Goal: Navigation & Orientation: Find specific page/section

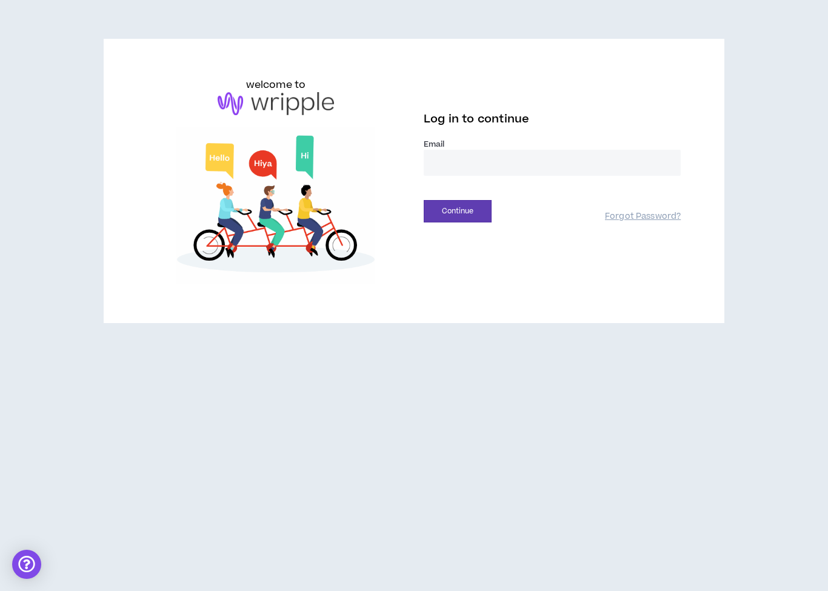
click at [521, 174] on input "email" at bounding box center [552, 163] width 257 height 26
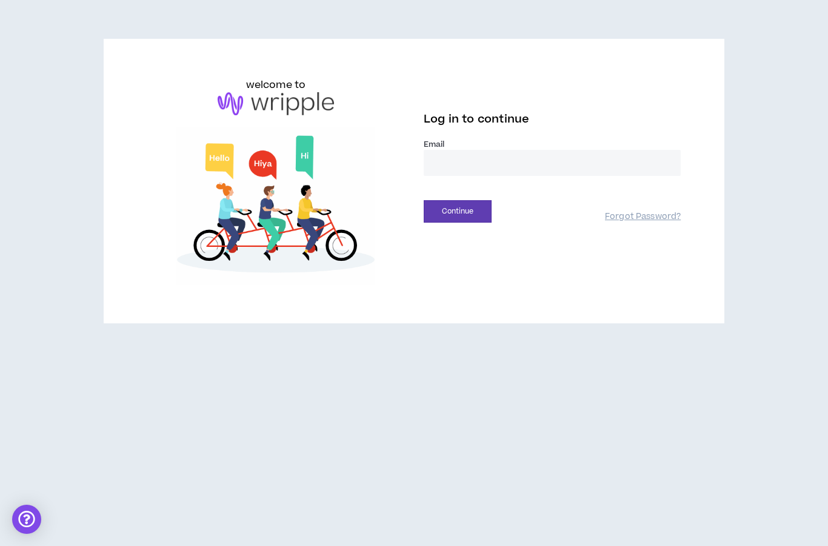
type input "**********"
click at [483, 216] on button "Continue" at bounding box center [458, 211] width 68 height 22
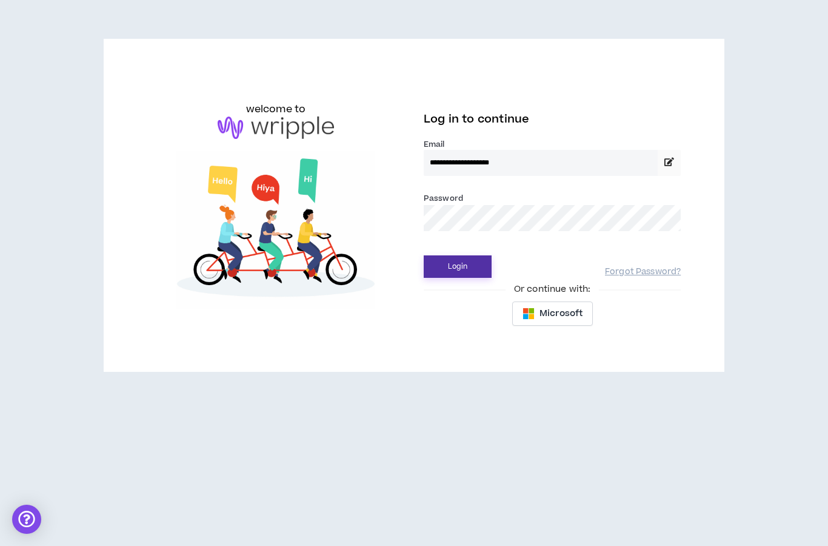
click at [463, 269] on button "Login" at bounding box center [458, 266] width 68 height 22
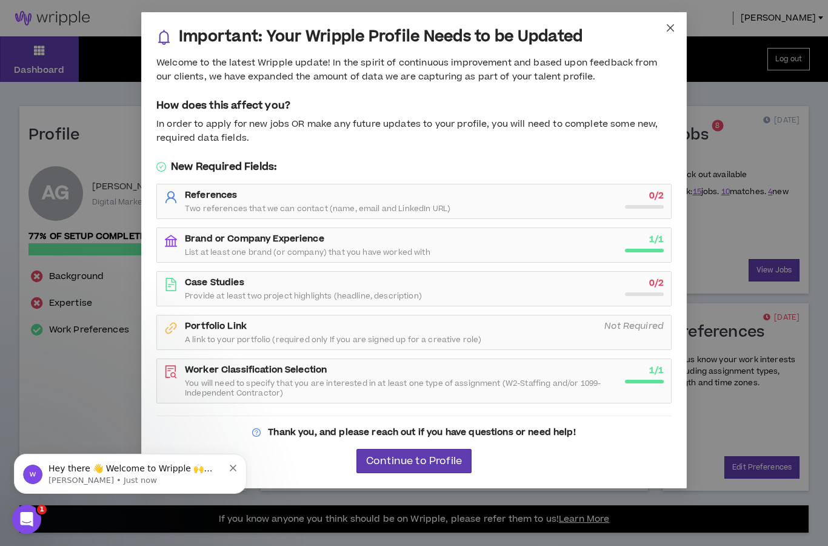
click at [668, 33] on span "Close" at bounding box center [670, 28] width 33 height 33
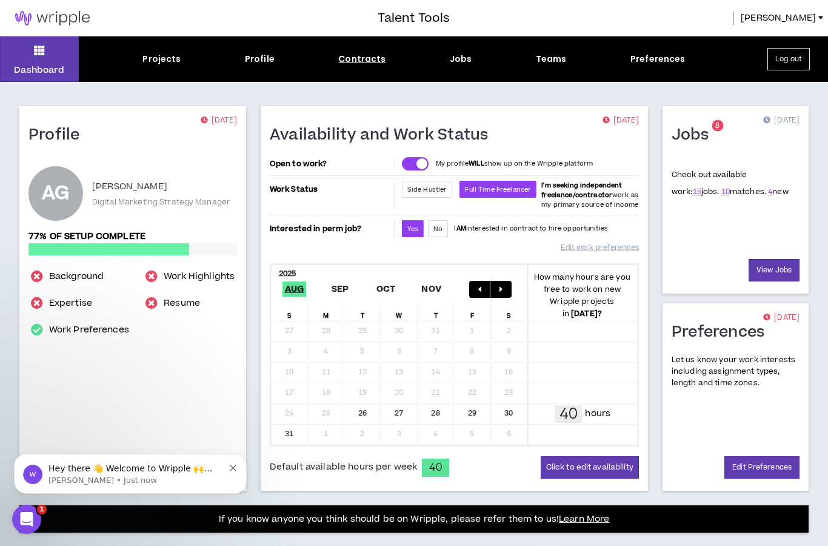
click at [365, 53] on div "Contracts" at bounding box center [361, 59] width 47 height 13
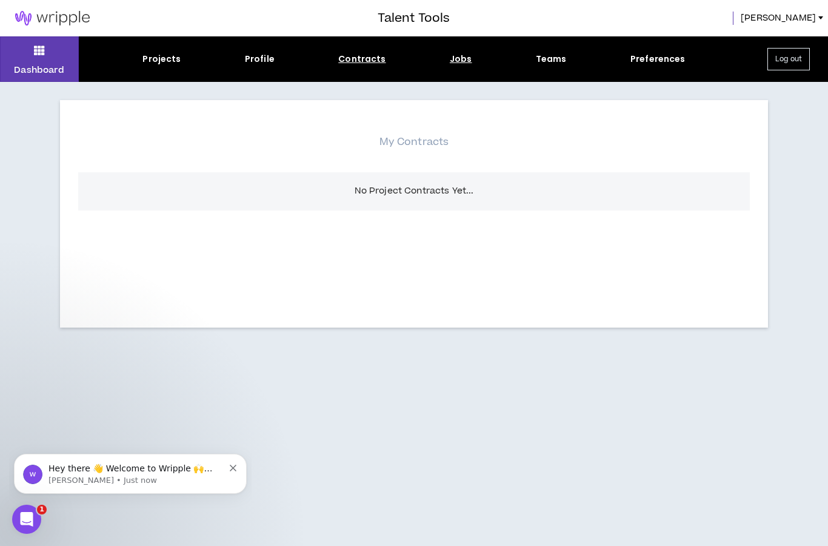
click at [466, 63] on div "Jobs" at bounding box center [461, 59] width 22 height 13
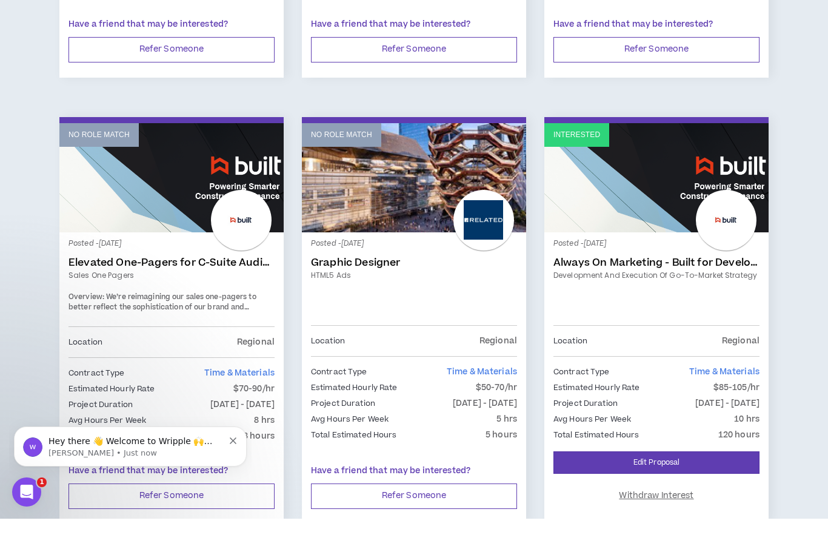
scroll to position [1949, 0]
